Goal: Task Accomplishment & Management: Use online tool/utility

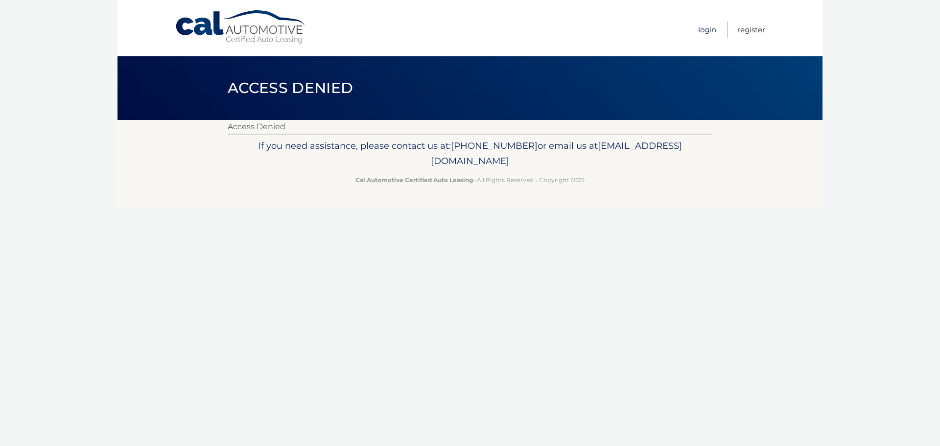
click at [710, 23] on link "Login" at bounding box center [707, 30] width 18 height 16
